Goal: Find specific page/section: Find specific page/section

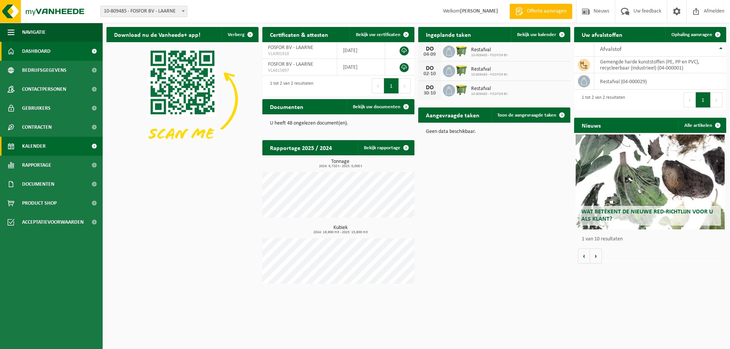
click at [23, 149] on span "Kalender" at bounding box center [34, 146] width 24 height 19
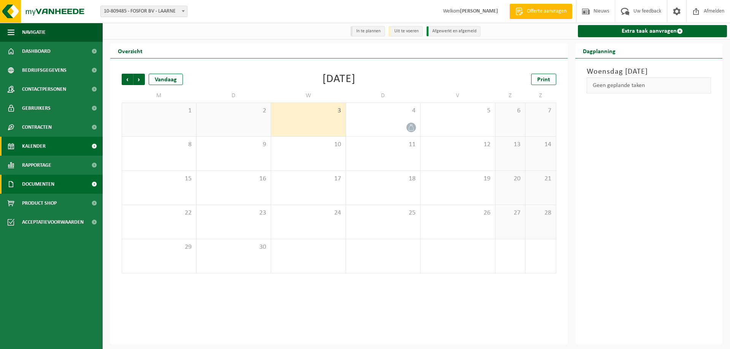
click at [30, 188] on span "Documenten" at bounding box center [38, 184] width 32 height 19
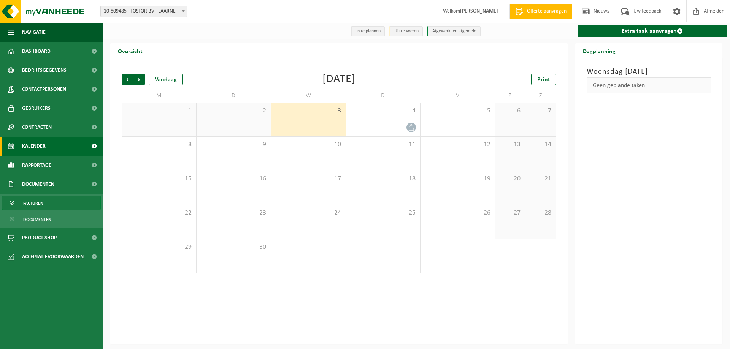
click at [31, 201] on span "Facturen" at bounding box center [33, 203] width 20 height 14
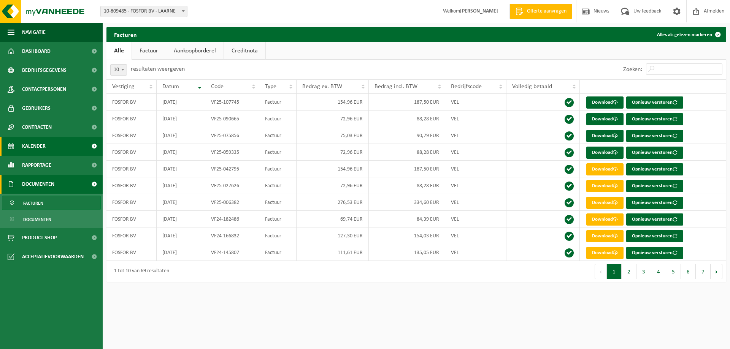
click at [36, 143] on span "Kalender" at bounding box center [34, 146] width 24 height 19
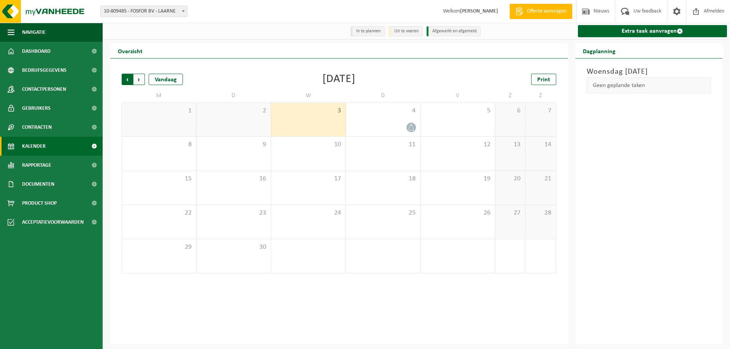
click at [142, 82] on span "Volgende" at bounding box center [138, 79] width 11 height 11
